Goal: Information Seeking & Learning: Learn about a topic

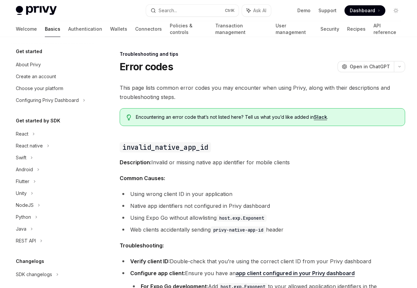
scroll to position [63, 0]
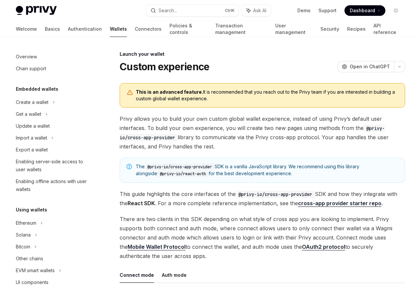
scroll to position [302, 0]
